Goal: Task Accomplishment & Management: Manage account settings

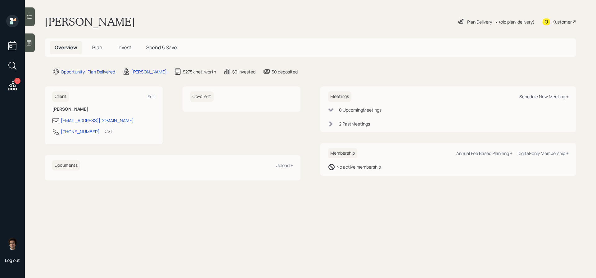
click at [531, 94] on div "Schedule New Meeting +" at bounding box center [543, 97] width 49 height 6
select select "59554aeb-d739-4552-90b9-0d27d70b4bf7"
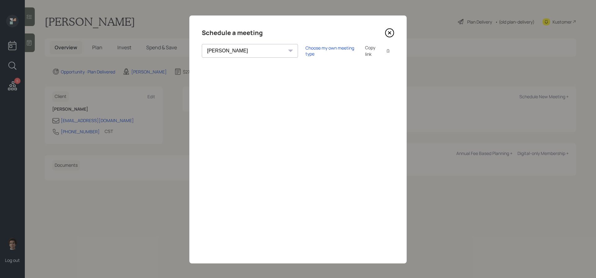
scroll to position [1, 0]
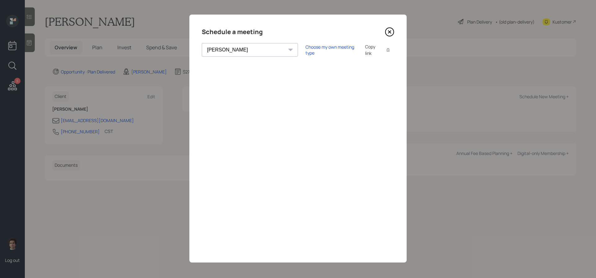
click at [388, 35] on icon at bounding box center [389, 31] width 9 height 9
